Goal: Browse casually

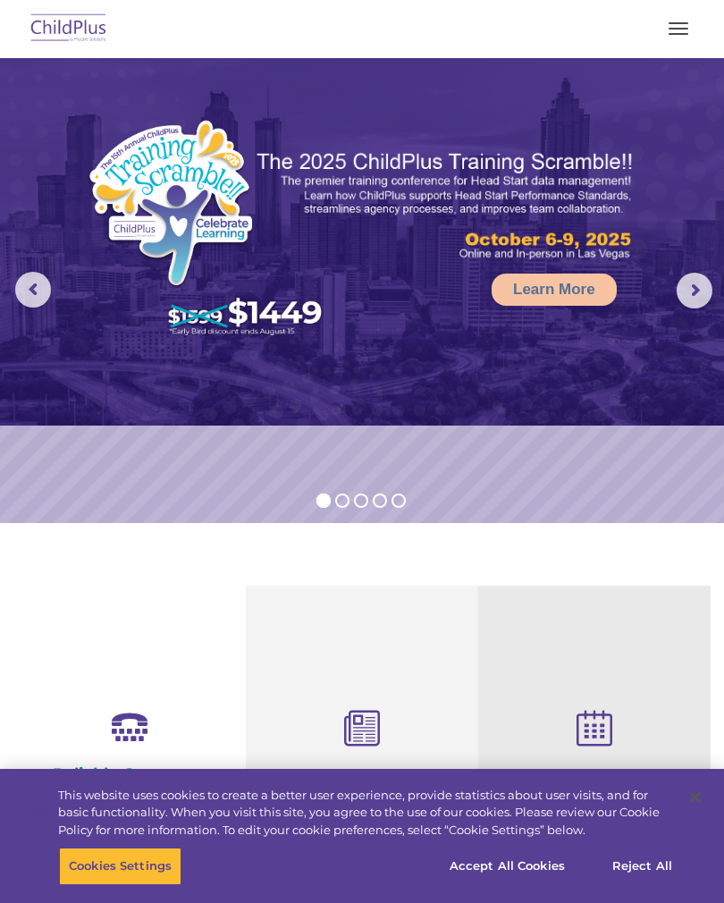
select select "MEDIUM"
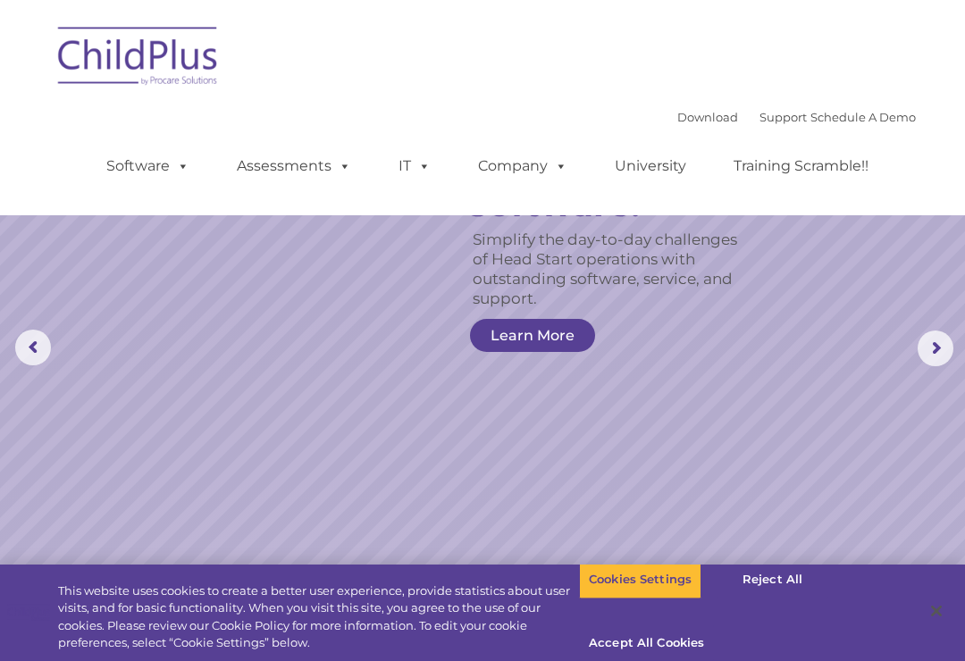
click at [723, 656] on div "Cookies Settings Reject All Accept All Cookies" at bounding box center [724, 613] width 290 height 126
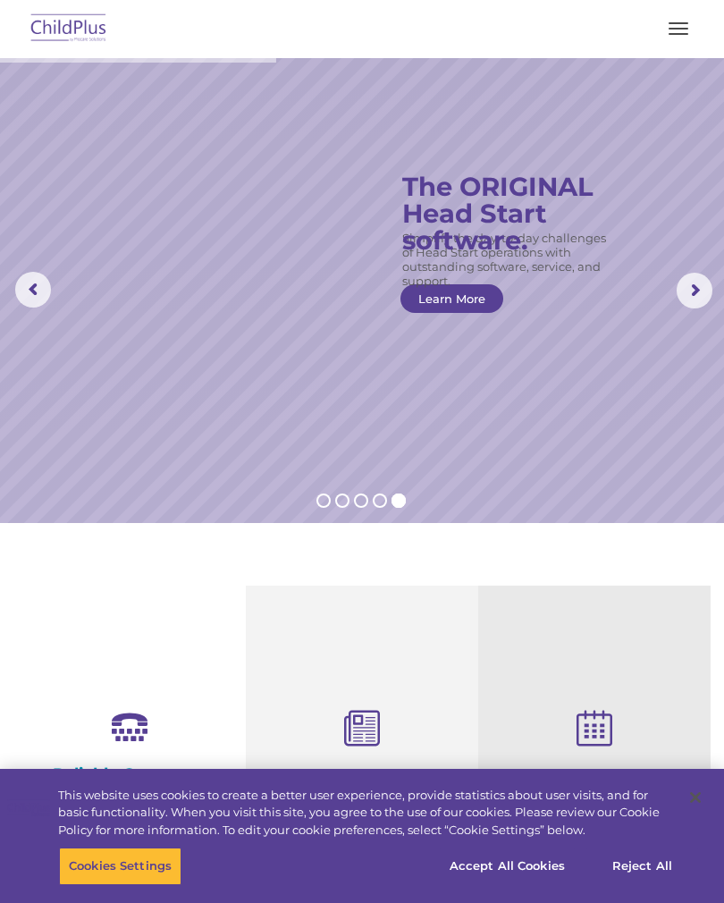
click at [351, 329] on rs-slide "Simplify the day-to-day challenges of Head Start operations with outstanding so…" at bounding box center [362, 290] width 724 height 465
click at [664, 41] on button "button" at bounding box center [679, 28] width 38 height 29
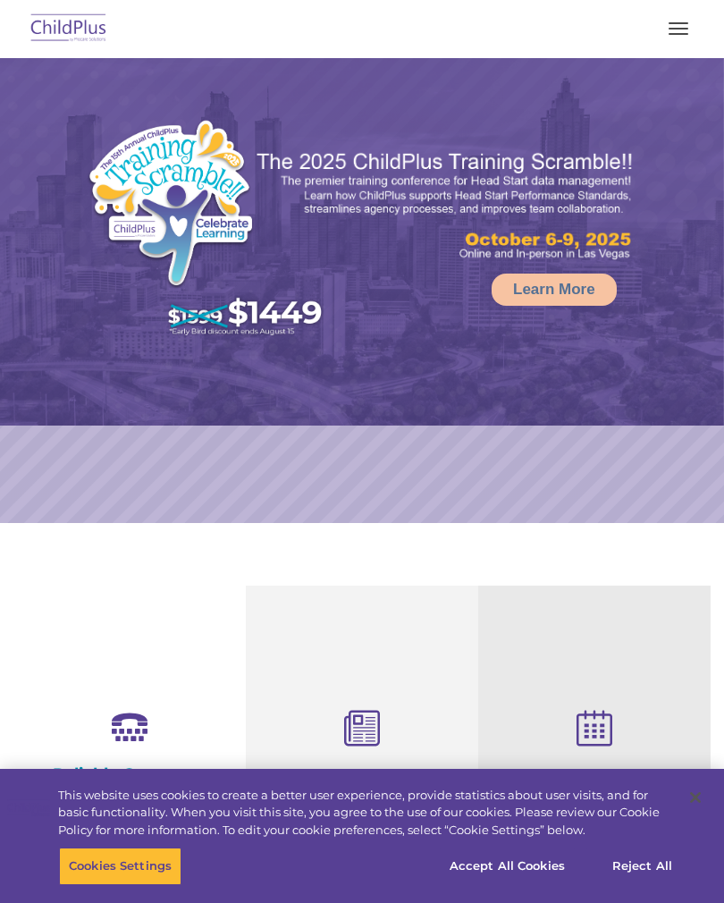
select select "MEDIUM"
